Goal: Information Seeking & Learning: Learn about a topic

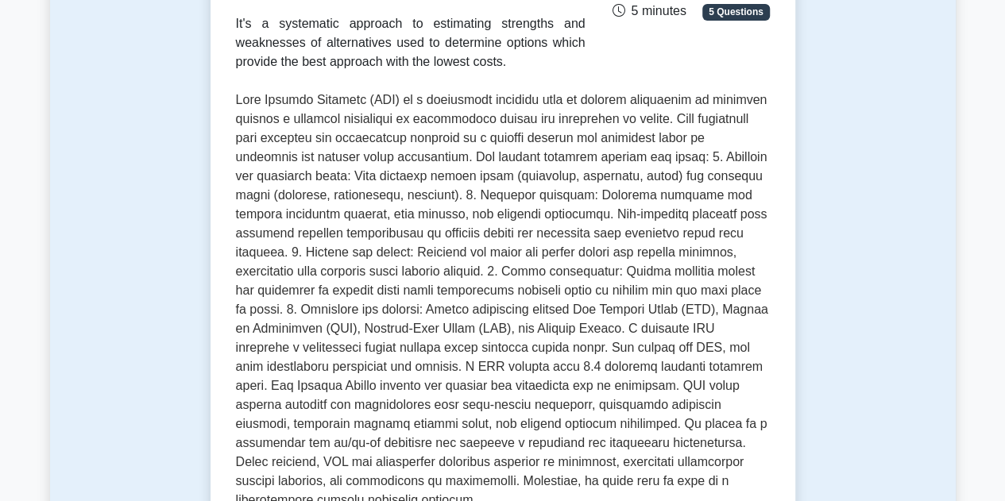
scroll to position [103, 0]
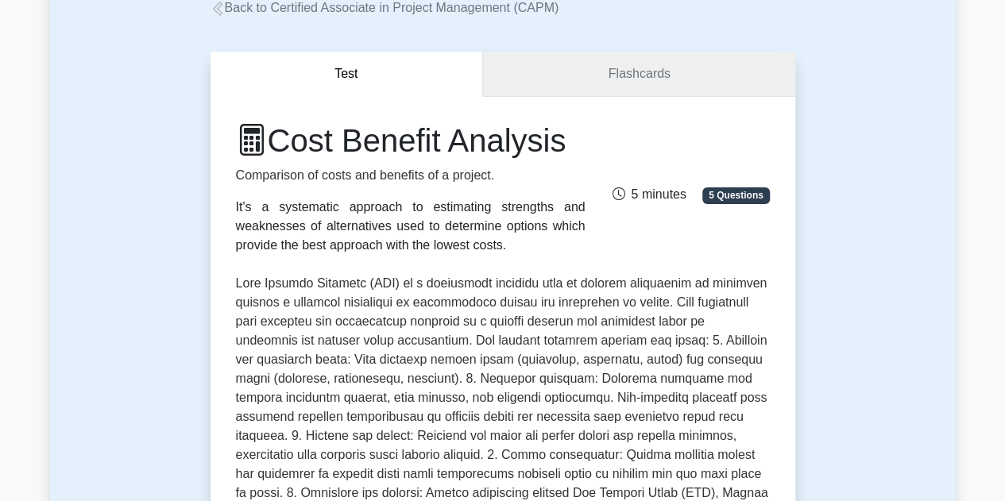
click at [639, 77] on link "Flashcards" at bounding box center [638, 74] width 311 height 45
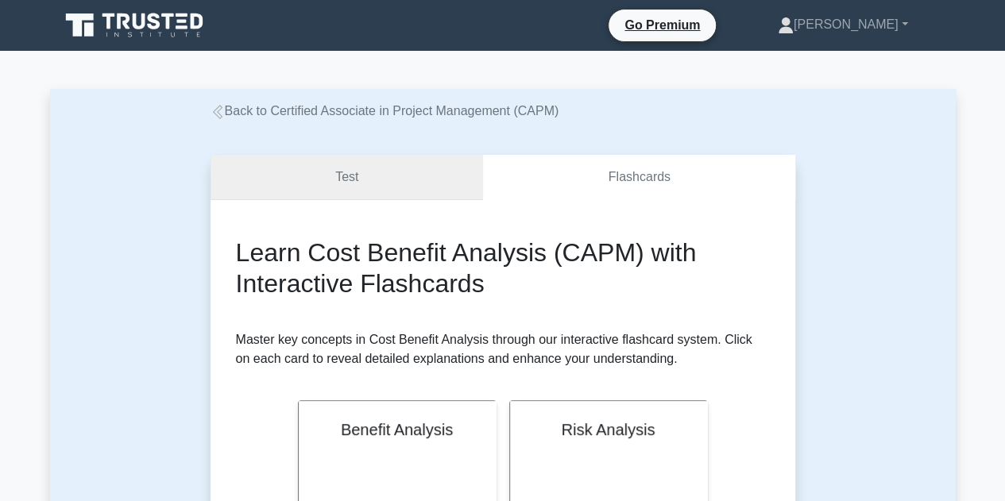
click at [356, 169] on link "Test" at bounding box center [347, 177] width 273 height 45
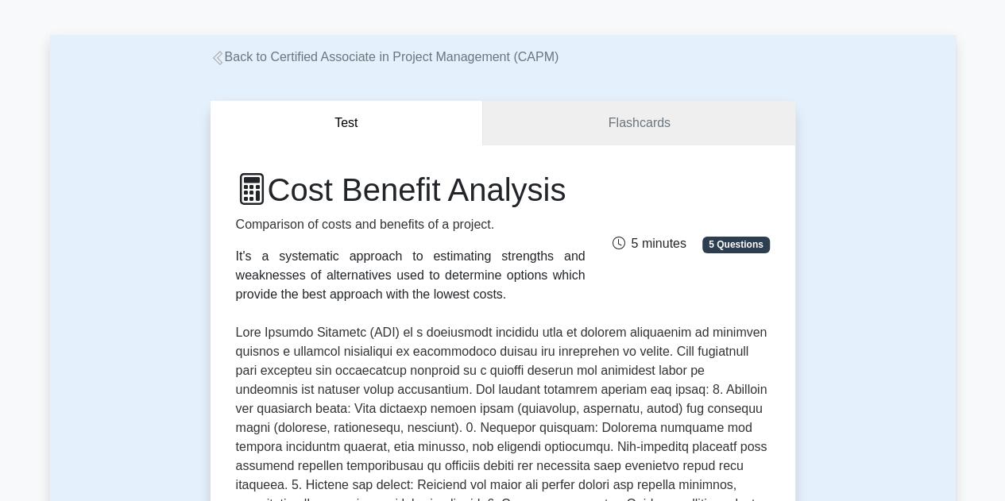
scroll to position [79, 0]
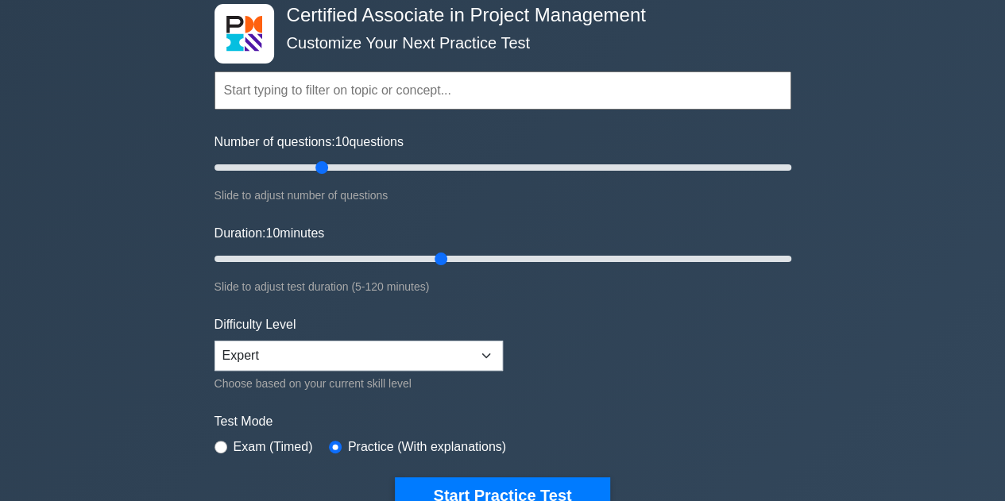
scroll to position [79, 0]
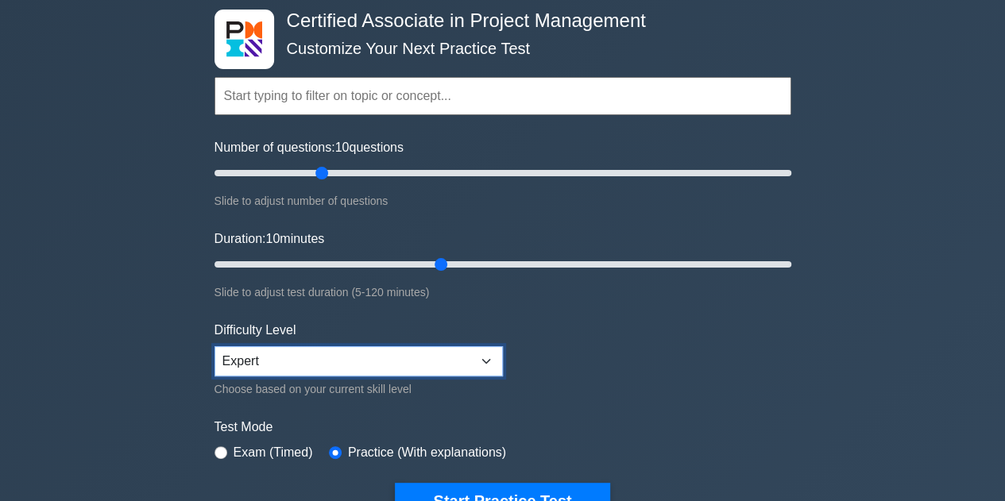
click at [482, 361] on select "Beginner Intermediate Expert" at bounding box center [359, 361] width 288 height 30
click at [852, 400] on div "Certified Associate in Project Management Customize Your Next Practice Test Top…" at bounding box center [502, 471] width 1005 height 1000
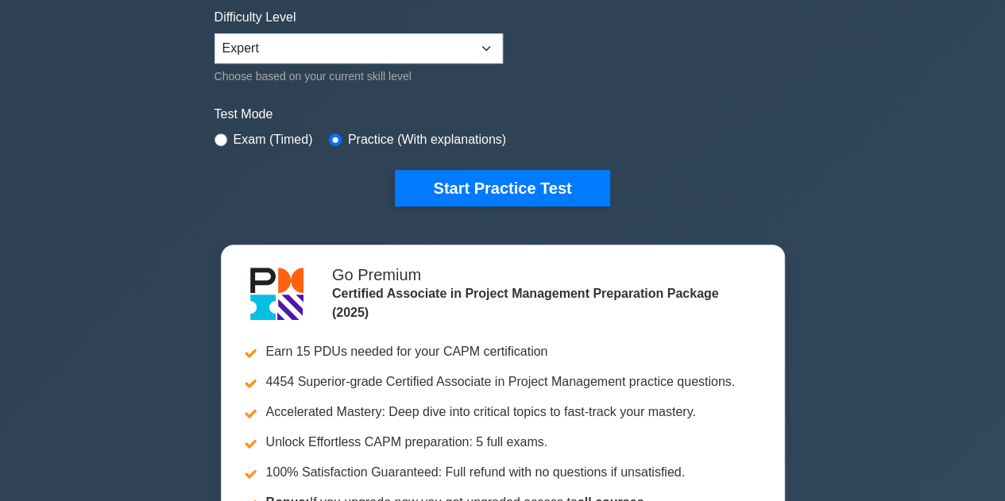
scroll to position [397, 0]
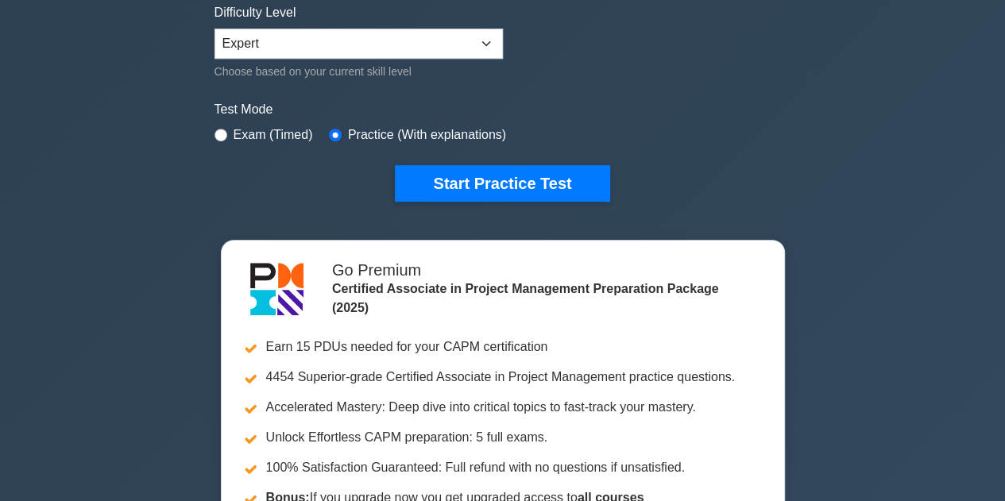
click at [242, 134] on label "Exam (Timed)" at bounding box center [273, 135] width 79 height 19
click at [219, 130] on input "radio" at bounding box center [221, 135] width 13 height 13
radio input "true"
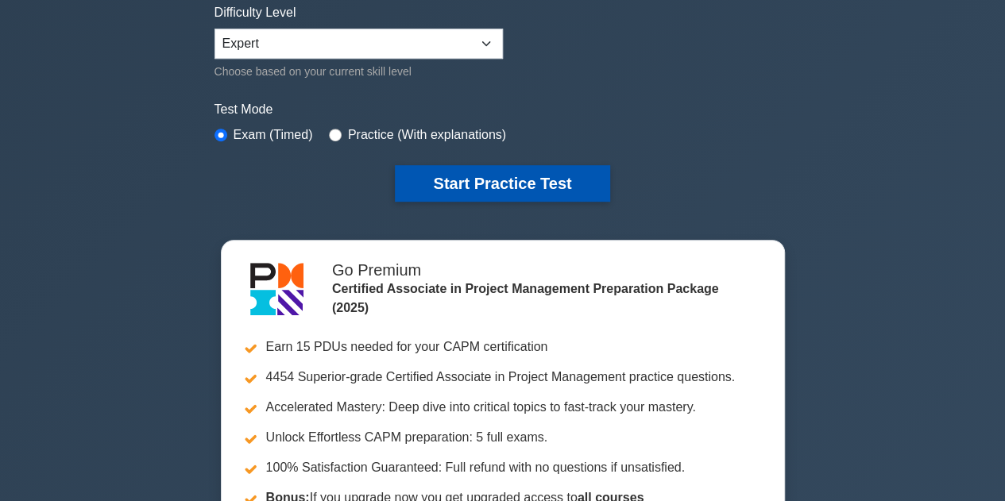
click at [494, 183] on button "Start Practice Test" at bounding box center [502, 183] width 215 height 37
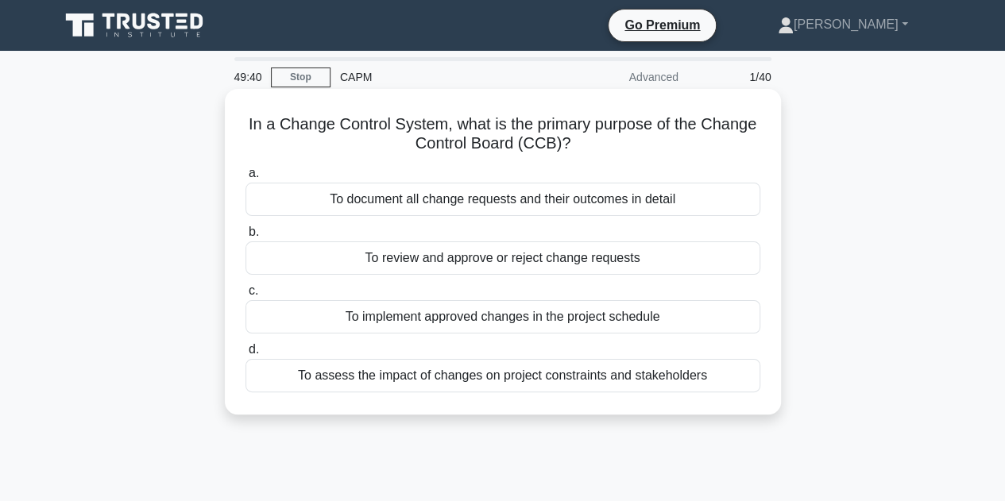
click at [513, 382] on div "To assess the impact of changes on project constraints and stakeholders" at bounding box center [503, 375] width 515 height 33
click at [246, 355] on input "d. To assess the impact of changes on project constraints and stakeholders" at bounding box center [246, 350] width 0 height 10
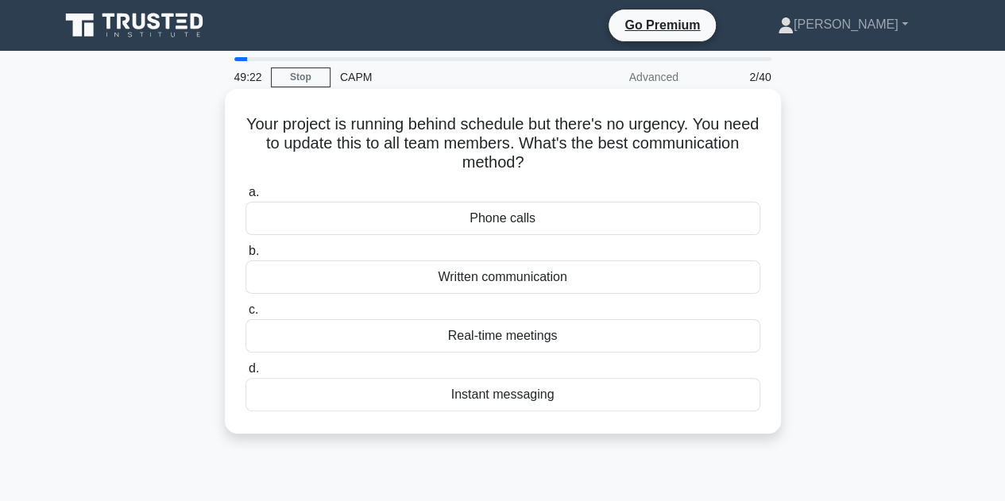
click at [529, 342] on div "Real-time meetings" at bounding box center [503, 335] width 515 height 33
click at [246, 315] on input "c. Real-time meetings" at bounding box center [246, 310] width 0 height 10
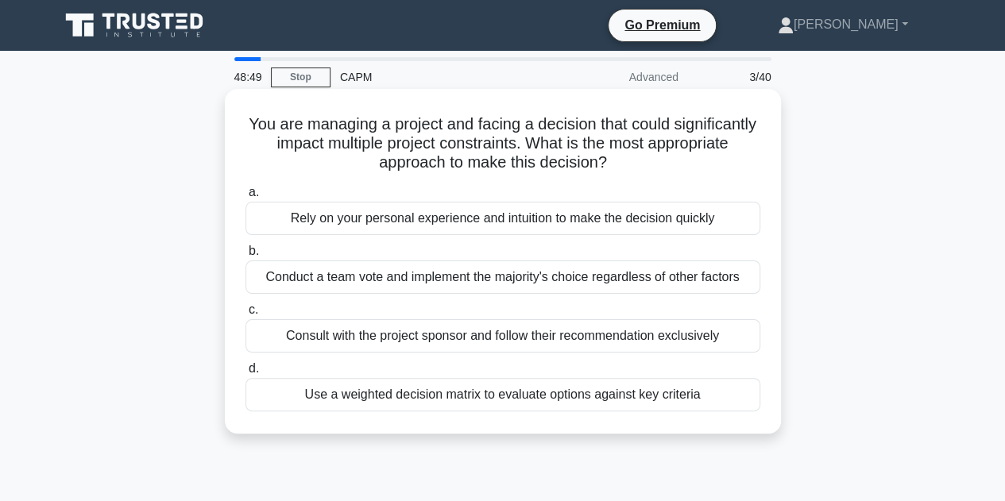
click at [433, 335] on div "Consult with the project sponsor and follow their recommendation exclusively" at bounding box center [503, 335] width 515 height 33
click at [246, 315] on input "c. Consult with the project sponsor and follow their recommendation exclusively" at bounding box center [246, 310] width 0 height 10
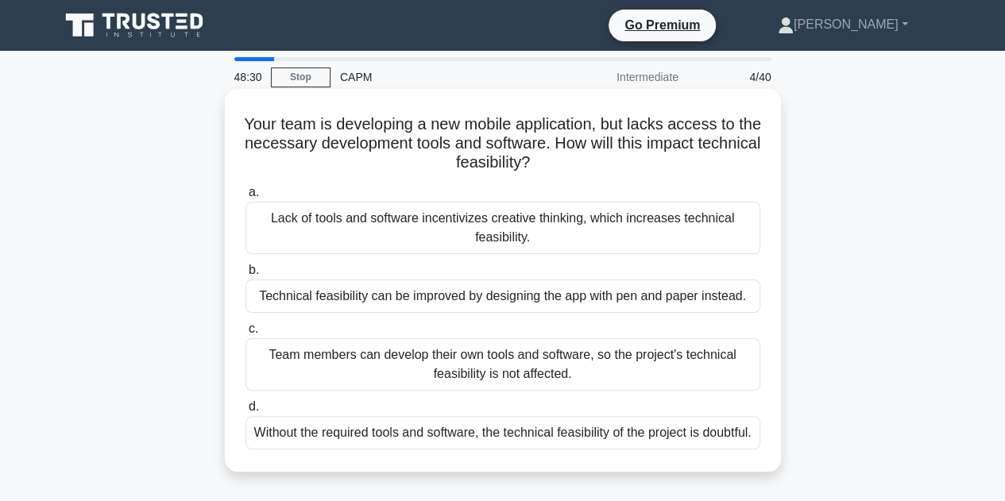
scroll to position [79, 0]
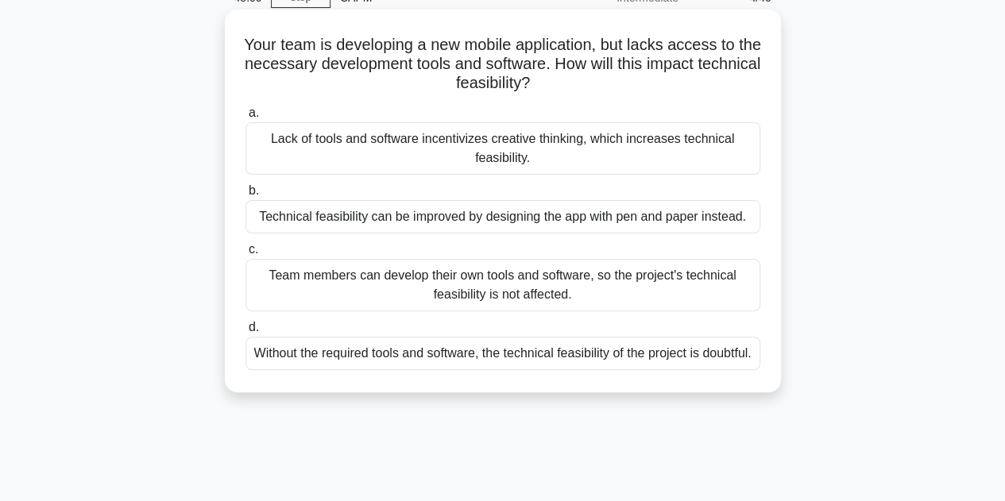
click at [506, 224] on div "Technical feasibility can be improved by designing the app with pen and paper i…" at bounding box center [503, 216] width 515 height 33
click at [246, 196] on input "b. Technical feasibility can be improved by designing the app with pen and pape…" at bounding box center [246, 191] width 0 height 10
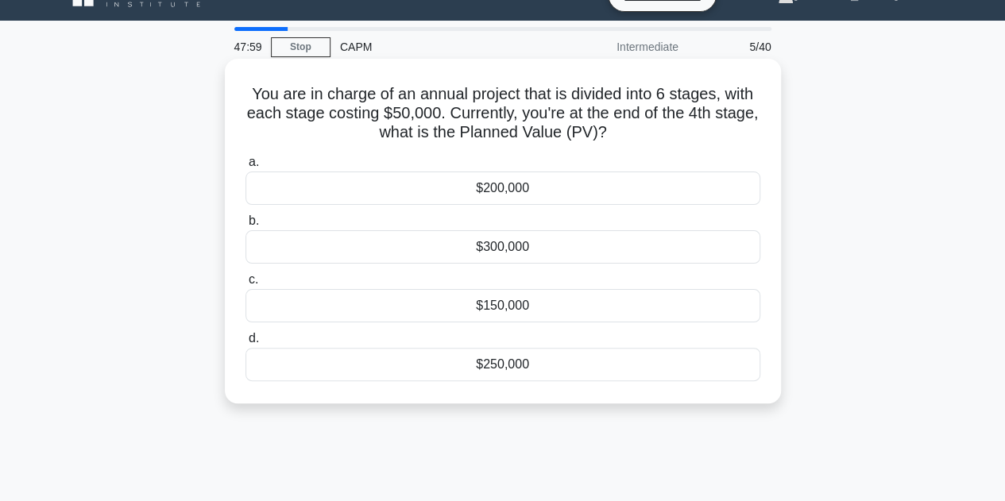
scroll to position [0, 0]
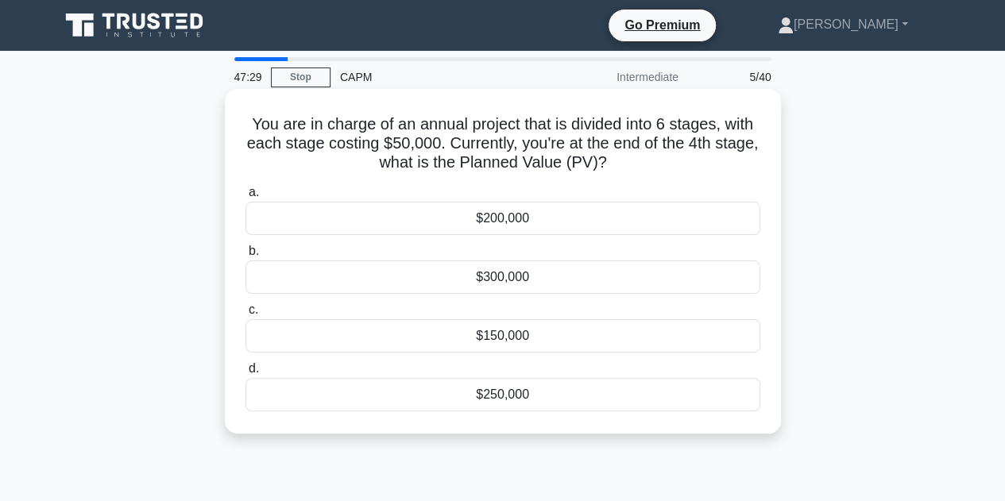
click at [519, 224] on div "$200,000" at bounding box center [503, 218] width 515 height 33
click at [246, 198] on input "a. $200,000" at bounding box center [246, 193] width 0 height 10
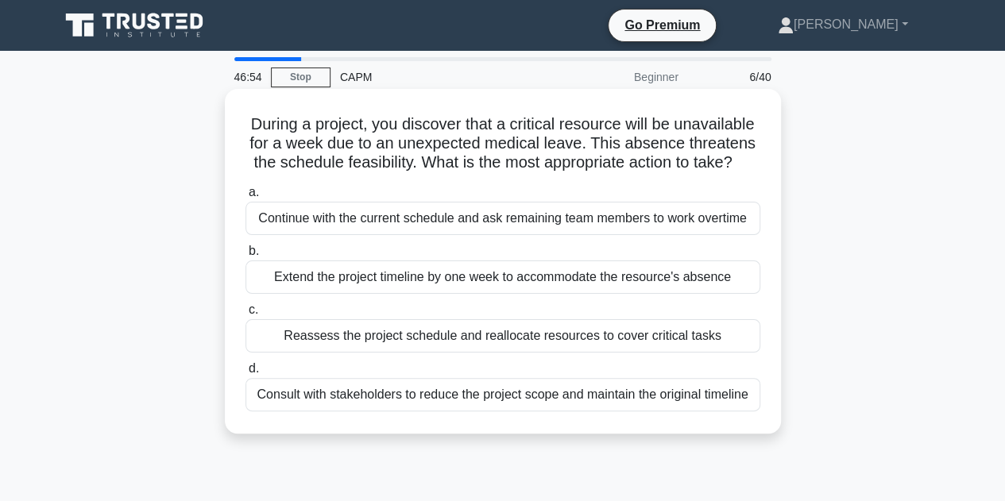
click at [572, 344] on div "Reassess the project schedule and reallocate resources to cover critical tasks" at bounding box center [503, 335] width 515 height 33
click at [246, 315] on input "c. Reassess the project schedule and reallocate resources to cover critical tas…" at bounding box center [246, 310] width 0 height 10
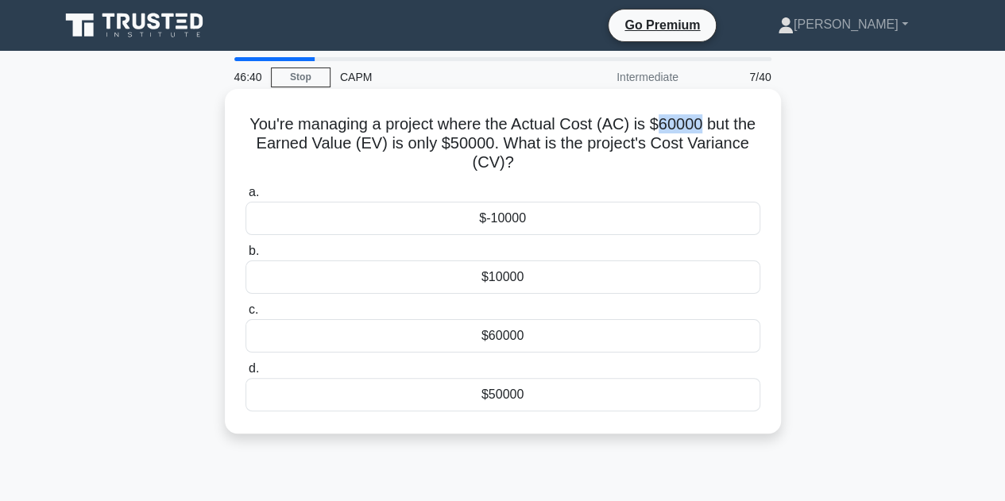
drag, startPoint x: 660, startPoint y: 125, endPoint x: 702, endPoint y: 125, distance: 42.1
click at [702, 125] on h5 "You're managing a project where the Actual Cost (AC) is $60000 but the Earned V…" at bounding box center [503, 143] width 518 height 59
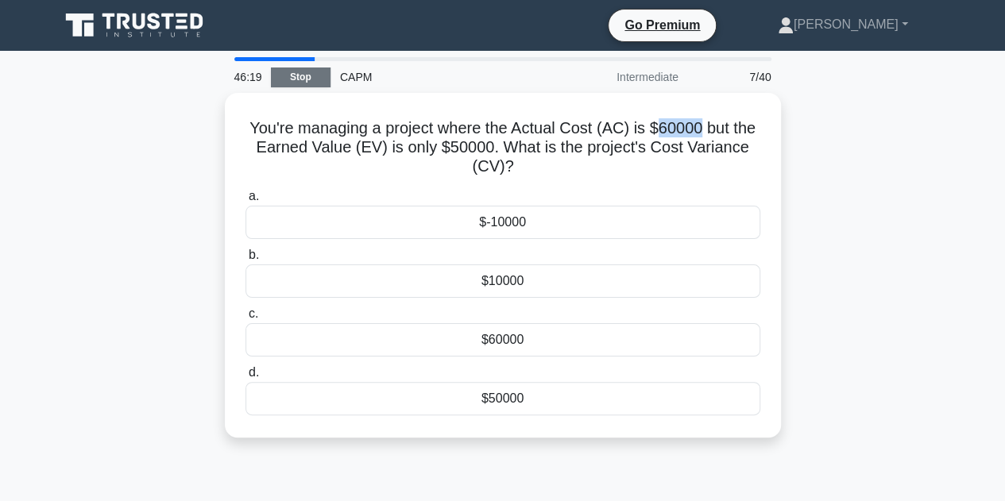
click at [284, 74] on link "Stop" at bounding box center [301, 78] width 60 height 20
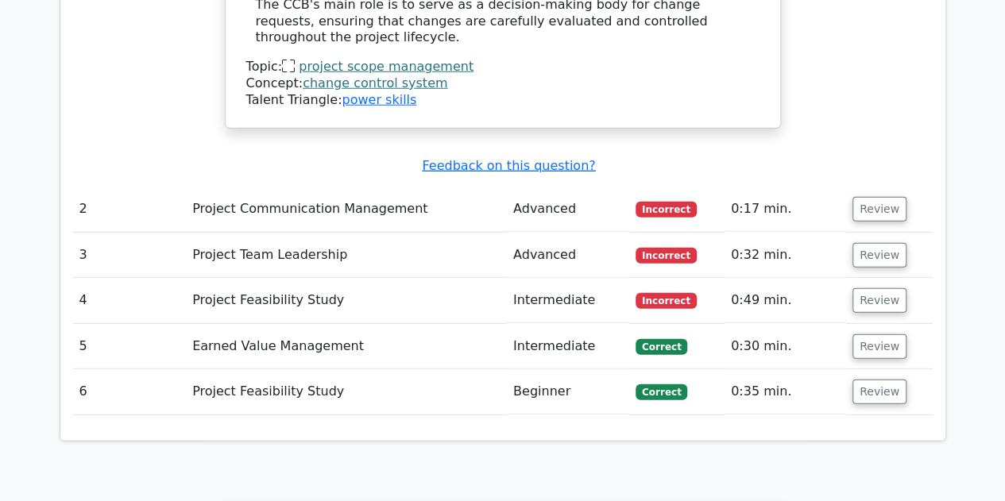
scroll to position [2146, 0]
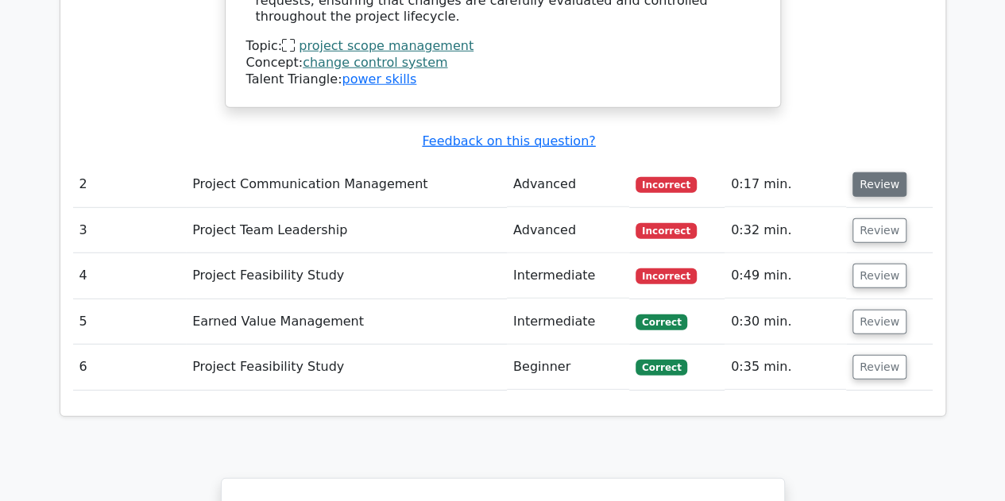
click at [880, 172] on button "Review" at bounding box center [880, 184] width 54 height 25
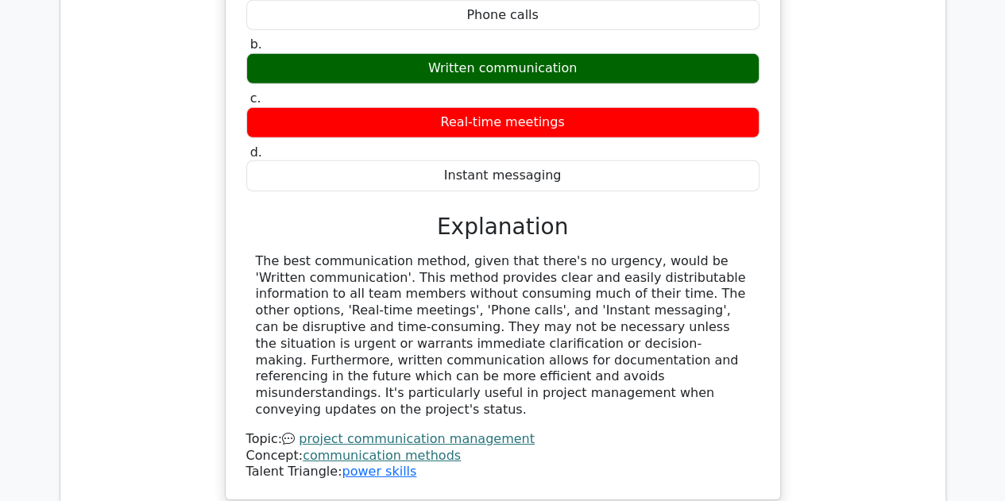
scroll to position [2861, 0]
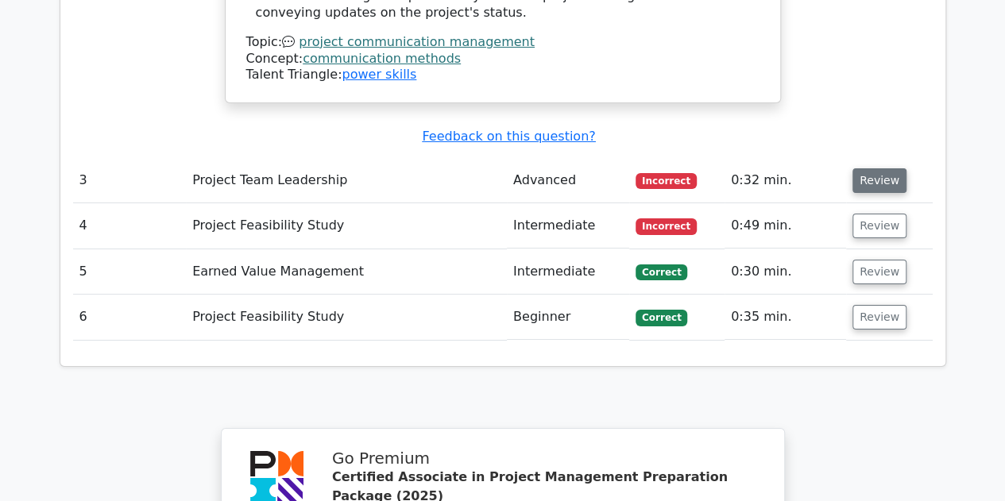
click at [875, 168] on button "Review" at bounding box center [880, 180] width 54 height 25
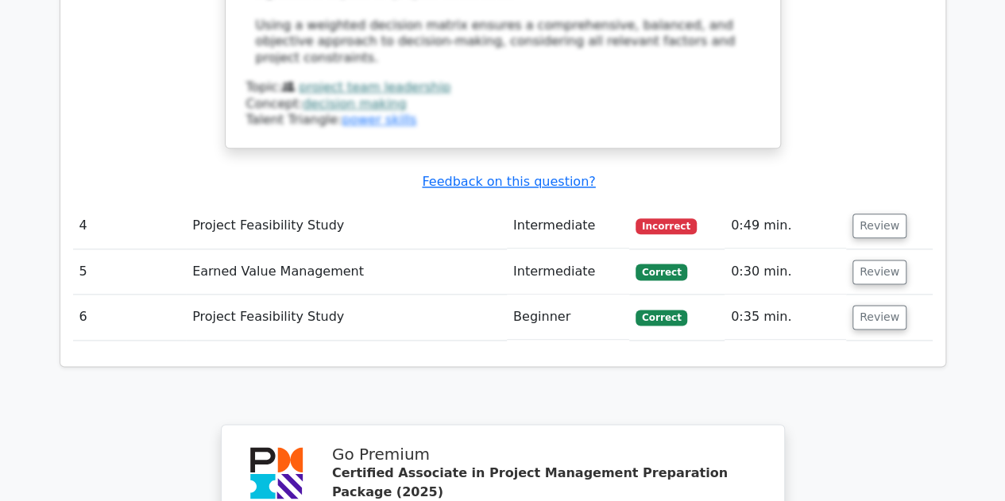
scroll to position [3655, 0]
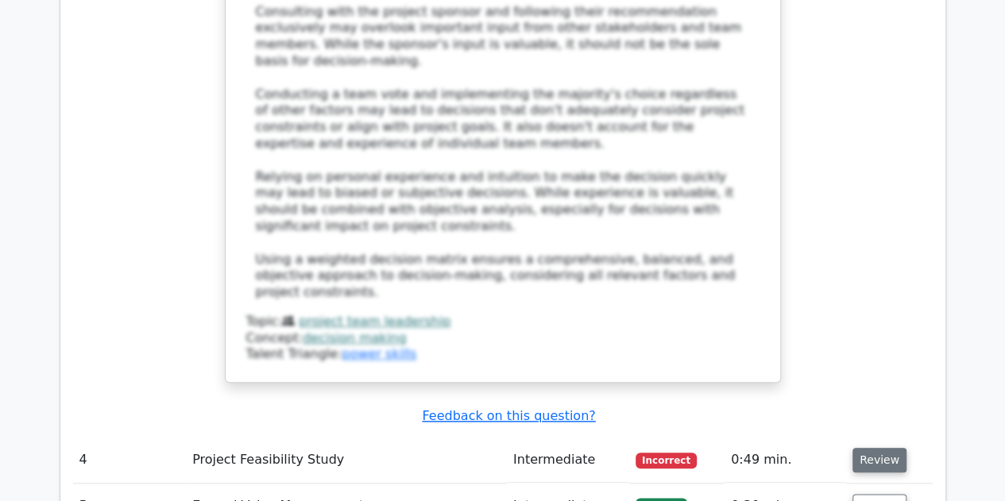
click at [880, 448] on button "Review" at bounding box center [880, 460] width 54 height 25
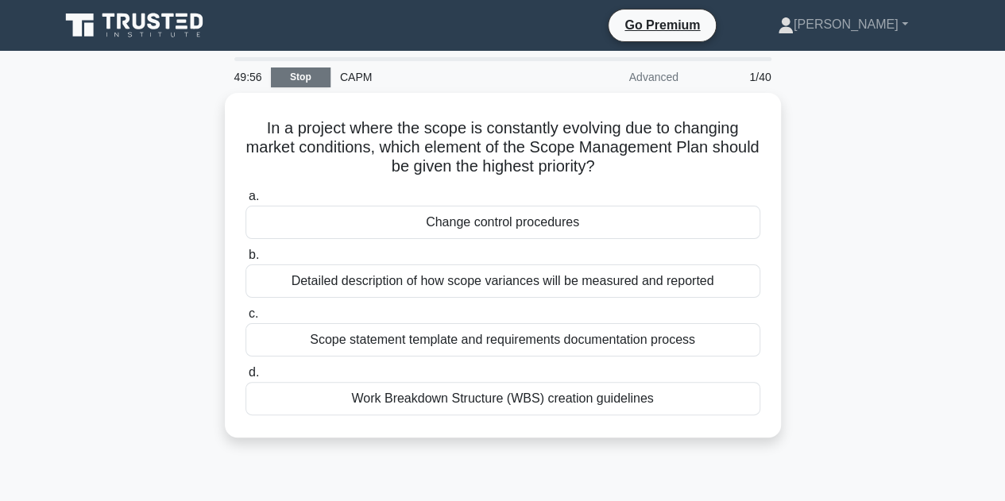
click at [312, 79] on link "Stop" at bounding box center [301, 78] width 60 height 20
